Goal: Check status: Check status

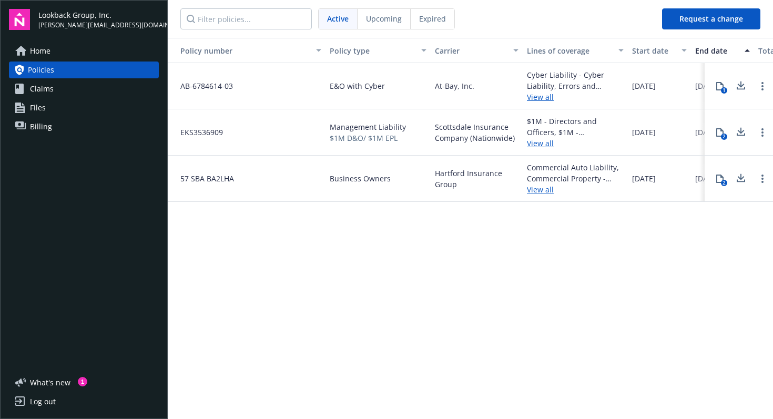
scroll to position [0, 262]
